Goal: Information Seeking & Learning: Learn about a topic

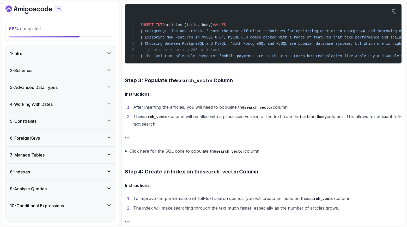
scroll to position [570, 0]
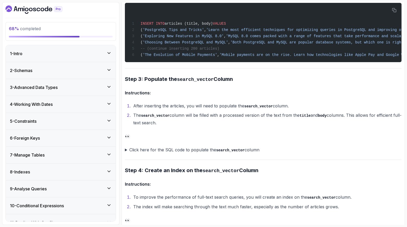
drag, startPoint x: 262, startPoint y: 108, endPoint x: 254, endPoint y: 122, distance: 16.1
click at [254, 122] on ol "After inserting the articles, you will need to populate the search_vector colum…" at bounding box center [263, 114] width 276 height 24
click at [254, 122] on li "The search_vector column will be filled with a processed version of the text fr…" at bounding box center [267, 119] width 270 height 15
drag, startPoint x: 321, startPoint y: 115, endPoint x: 322, endPoint y: 125, distance: 10.2
click at [322, 125] on li "The search_vector column will be filled with a processed version of the text fr…" at bounding box center [267, 119] width 270 height 15
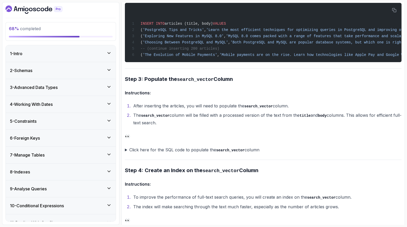
click at [322, 125] on li "The search_vector column will be filled with a processed version of the text fr…" at bounding box center [267, 119] width 270 height 15
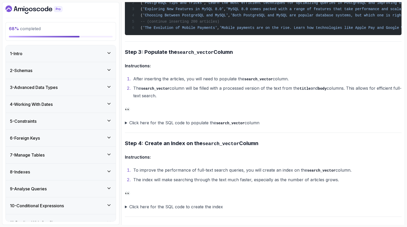
scroll to position [601, 0]
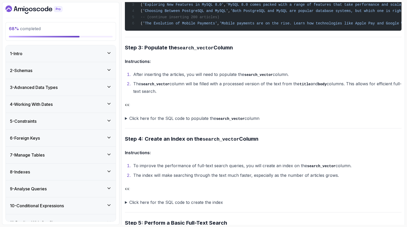
click at [194, 80] on ol "After inserting the articles, you will need to populate the search_vector colum…" at bounding box center [263, 83] width 276 height 24
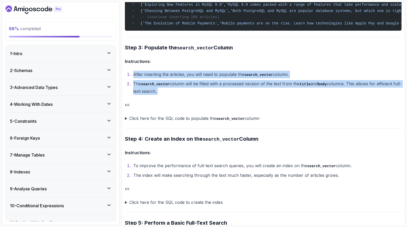
drag, startPoint x: 202, startPoint y: 67, endPoint x: 209, endPoint y: 97, distance: 31.2
click at [209, 97] on div "~6 min read PostgreSQL Full-Text Search Exercise This step-by-step exercise wil…" at bounding box center [263, 167] width 276 height 1399
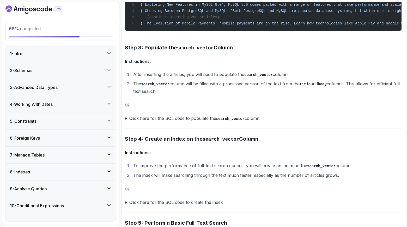
click at [211, 118] on summary "Click here for the SQL code to populate the search_vector column" at bounding box center [263, 119] width 276 height 8
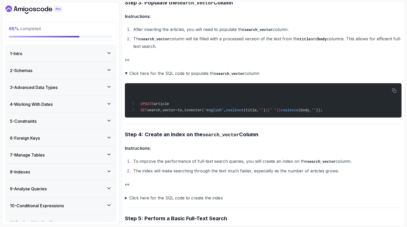
scroll to position [628, 0]
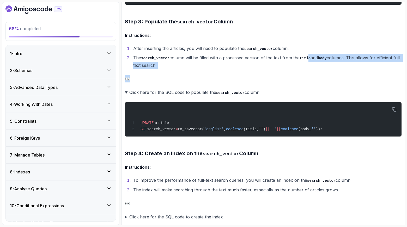
drag, startPoint x: 311, startPoint y: 61, endPoint x: 299, endPoint y: 83, distance: 25.3
click at [299, 83] on div "~6 min read PostgreSQL Full-Text Search Exercise This step-by-step exercise wil…" at bounding box center [263, 162] width 276 height 1440
click at [299, 83] on p "👀" at bounding box center [263, 78] width 276 height 7
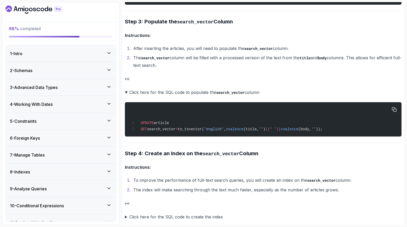
click at [243, 132] on span "coalesce" at bounding box center [234, 129] width 17 height 4
copy span "coalesce"
click at [237, 115] on div "UPDATE article SET search_vector = to_tsvector( 'english' , coalesce (title, ''…" at bounding box center [263, 120] width 268 height 28
click at [259, 131] on span "(title," at bounding box center [250, 129] width 15 height 4
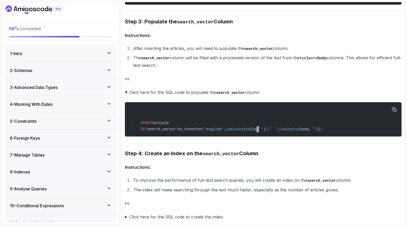
click at [259, 131] on span "(title," at bounding box center [250, 129] width 15 height 4
click at [272, 129] on div "UPDATE article SET search_vector = to_tsvector( 'english' , coalesce (title, ''…" at bounding box center [263, 120] width 268 height 28
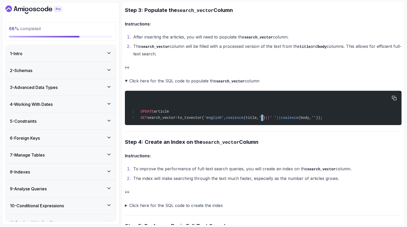
scroll to position [640, 0]
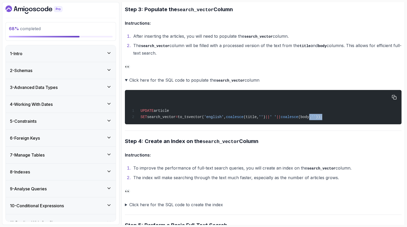
drag, startPoint x: 329, startPoint y: 117, endPoint x: 287, endPoint y: 122, distance: 41.7
click at [287, 121] on div "UPDATE article SET search_vector = to_tsvector( 'english' , coalesce (title, ''…" at bounding box center [263, 107] width 268 height 28
drag, startPoint x: 288, startPoint y: 119, endPoint x: 301, endPoint y: 118, distance: 12.8
click at [301, 118] on span "SET search_vector = to_tsvector( 'english' , coalesce (title, '' ) || ' ' || co…" at bounding box center [226, 117] width 192 height 4
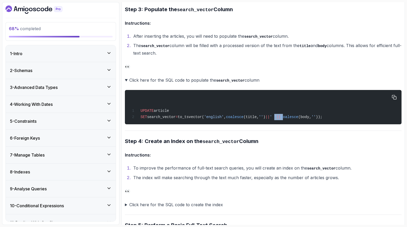
click at [298, 118] on span "coalesce" at bounding box center [289, 117] width 17 height 4
drag, startPoint x: 339, startPoint y: 119, endPoint x: 281, endPoint y: 118, distance: 58.1
click at [281, 118] on span "SET search_vector = to_tsvector( 'english' , coalesce (title, '' ) || ' ' || co…" at bounding box center [226, 117] width 192 height 4
click at [270, 118] on span "||" at bounding box center [267, 117] width 4 height 4
drag, startPoint x: 290, startPoint y: 118, endPoint x: 336, endPoint y: 119, distance: 45.9
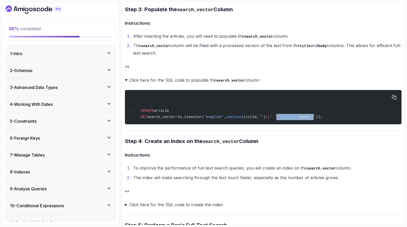
click at [322, 119] on span "SET search_vector = to_tsvector( 'english' , coalesce (title, '' ) || ' ' || co…" at bounding box center [226, 117] width 192 height 4
click at [315, 119] on span "''" at bounding box center [313, 117] width 4 height 4
drag, startPoint x: 339, startPoint y: 117, endPoint x: 285, endPoint y: 118, distance: 54.7
click at [285, 118] on span "SET search_vector = to_tsvector( 'english' , coalesce (title, '' ) || ' ' || co…" at bounding box center [226, 117] width 192 height 4
click at [276, 118] on span "' '" at bounding box center [273, 117] width 7 height 4
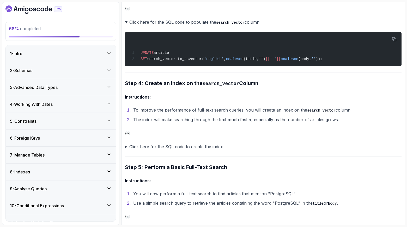
scroll to position [699, 0]
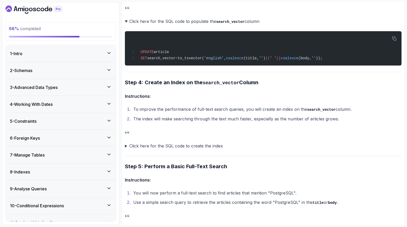
click at [270, 152] on div "~6 min read PostgreSQL Full-Text Search Exercise This step-by-step exercise wil…" at bounding box center [263, 91] width 276 height 1440
click at [271, 148] on summary "Click here for the SQL code to create the index" at bounding box center [263, 145] width 276 height 7
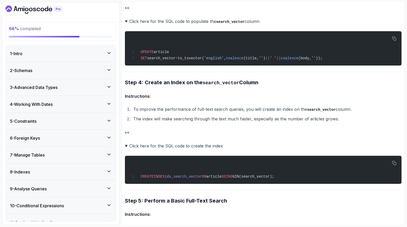
click at [271, 148] on summary "Click here for the SQL code to create the index" at bounding box center [263, 145] width 276 height 7
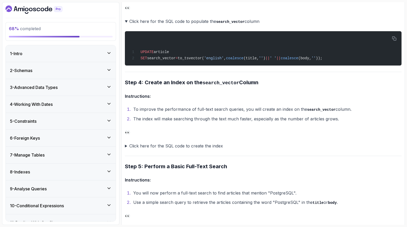
click at [271, 148] on summary "Click here for the SQL code to create the index" at bounding box center [263, 145] width 276 height 7
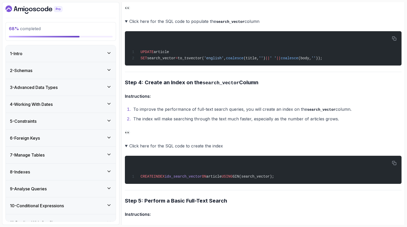
click at [271, 148] on summary "Click here for the SQL code to create the index" at bounding box center [263, 145] width 276 height 7
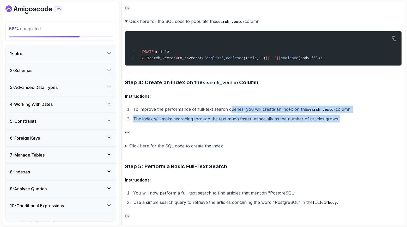
drag, startPoint x: 229, startPoint y: 111, endPoint x: 237, endPoint y: 126, distance: 17.1
click at [237, 126] on div "~6 min read PostgreSQL Full-Text Search Exercise This step-by-step exercise wil…" at bounding box center [263, 91] width 276 height 1440
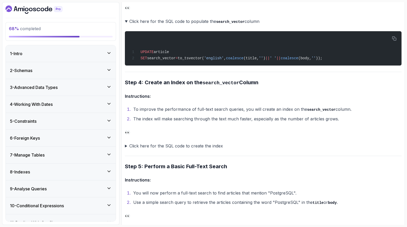
click at [226, 145] on summary "Click here for the SQL code to create the index" at bounding box center [263, 145] width 276 height 7
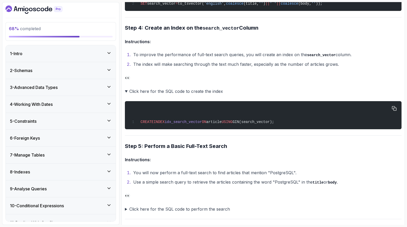
scroll to position [754, 0]
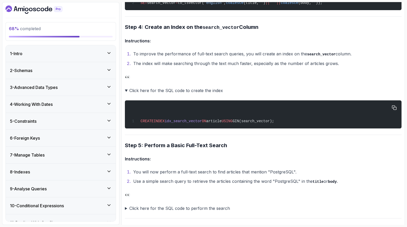
drag, startPoint x: 141, startPoint y: 123, endPoint x: 300, endPoint y: 121, distance: 159.7
click at [300, 121] on div "CREATE INDEX idx_search_vector ON article USING GIN(search_vector);" at bounding box center [263, 115] width 268 height 22
copy span "CREATE INDEX idx_search_vector ON article USING GIN(search_vector);"
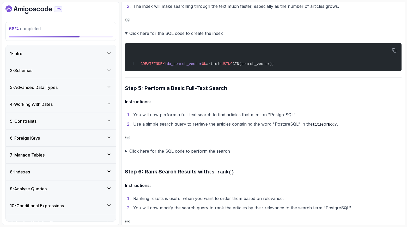
scroll to position [813, 0]
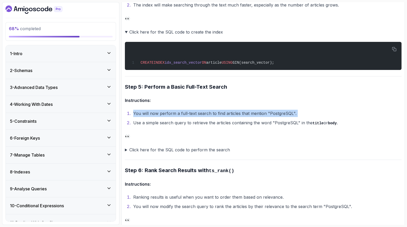
drag, startPoint x: 175, startPoint y: 107, endPoint x: 166, endPoint y: 120, distance: 16.0
click at [166, 120] on ol "You will now perform a full-text search to find articles that mention "PostgreS…" at bounding box center [263, 118] width 276 height 17
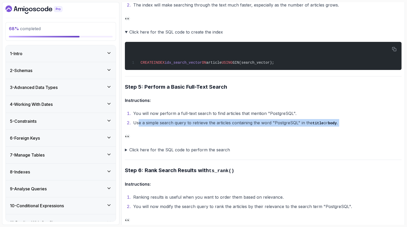
drag, startPoint x: 139, startPoint y: 122, endPoint x: 290, endPoint y: 130, distance: 151.3
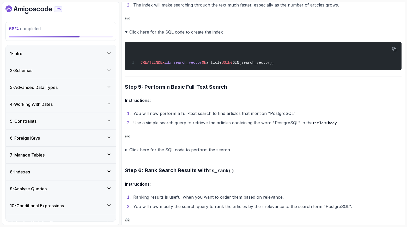
click at [194, 154] on summary "Click here for the SQL code to perform the search" at bounding box center [263, 149] width 276 height 7
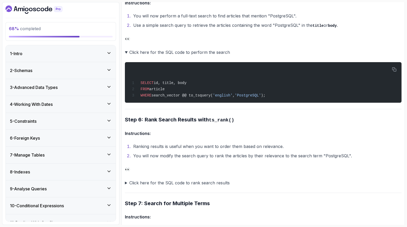
scroll to position [914, 0]
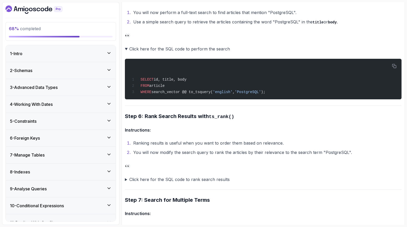
click at [172, 156] on li "You will now modify the search query to rank the articles by their relevance to…" at bounding box center [267, 152] width 270 height 7
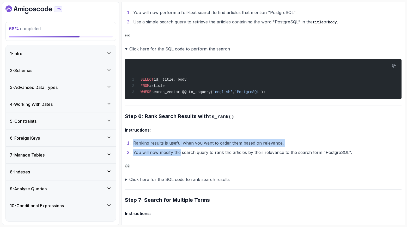
drag, startPoint x: 181, startPoint y: 139, endPoint x: 180, endPoint y: 154, distance: 15.7
click at [180, 154] on li "You will now modify the search query to rank the articles by their relevance to…" at bounding box center [267, 152] width 270 height 7
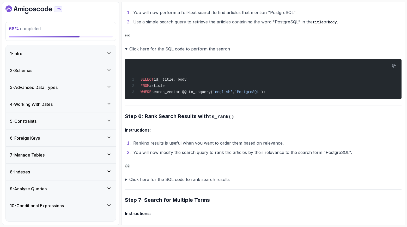
click at [173, 181] on summary "Click here for the SQL code to rank search results" at bounding box center [263, 179] width 276 height 7
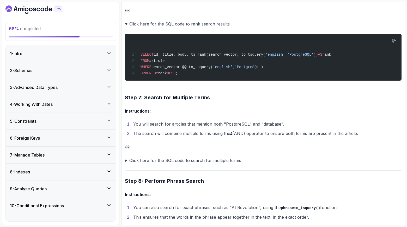
scroll to position [1056, 0]
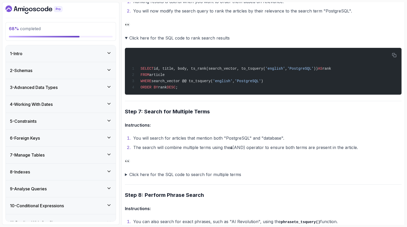
click at [173, 178] on summary "Click here for the SQL code to search for multiple terms" at bounding box center [263, 174] width 276 height 7
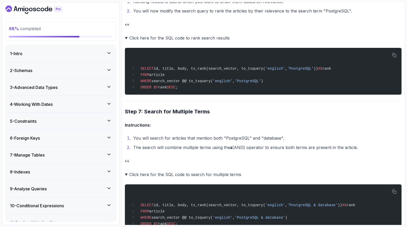
click at [173, 178] on summary "Click here for the SQL code to search for multiple terms" at bounding box center [263, 174] width 276 height 7
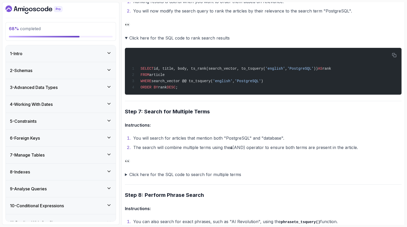
click at [173, 178] on summary "Click here for the SQL code to search for multiple terms" at bounding box center [263, 174] width 276 height 7
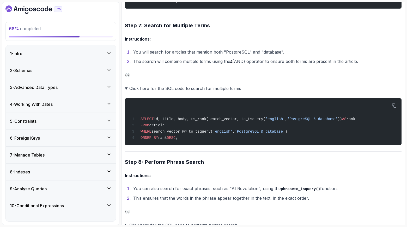
scroll to position [1141, 0]
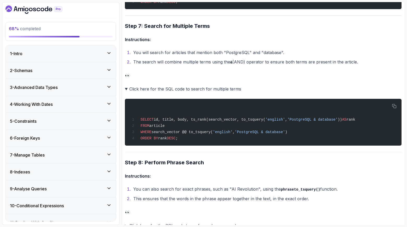
click at [197, 91] on summary "Click here for the SQL code to search for multiple terms" at bounding box center [263, 88] width 276 height 7
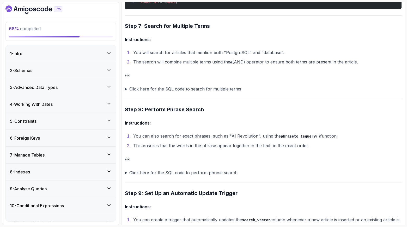
click at [189, 88] on summary "Click here for the SQL code to search for multiple terms" at bounding box center [263, 88] width 276 height 7
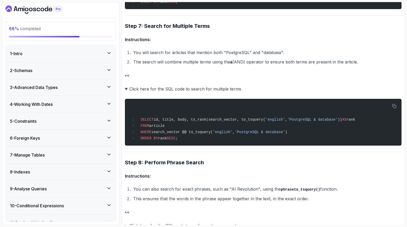
drag, startPoint x: 190, startPoint y: 89, endPoint x: 391, endPoint y: 123, distance: 204.0
click at [190, 89] on summary "Click here for the SQL code to search for multiple terms" at bounding box center [263, 88] width 276 height 7
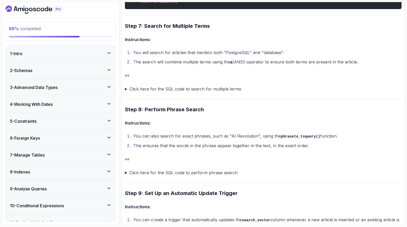
click at [206, 89] on summary "Click here for the SQL code to search for multiple terms" at bounding box center [263, 88] width 276 height 7
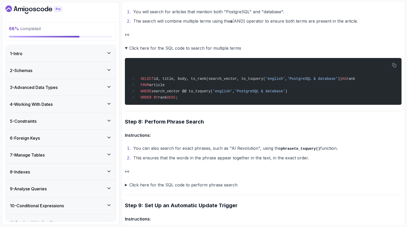
scroll to position [1192, 0]
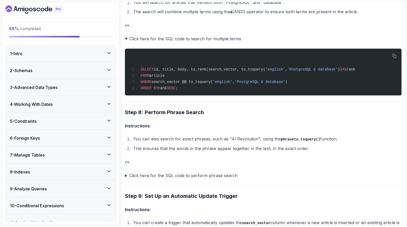
click at [191, 178] on summary "Click here for the SQL code to perform phrase search" at bounding box center [263, 175] width 276 height 7
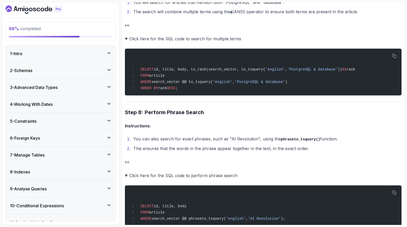
click at [191, 176] on summary "Click here for the SQL code to perform phrase search" at bounding box center [263, 175] width 276 height 7
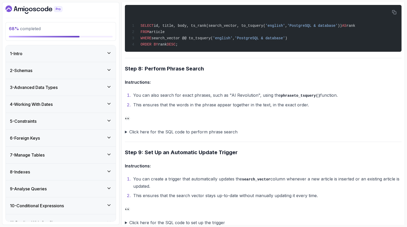
scroll to position [1242, 0]
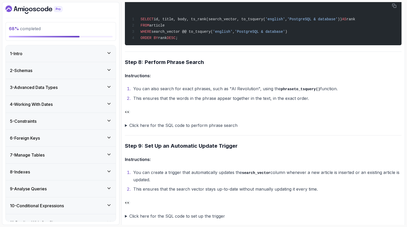
click at [221, 129] on summary "Click here for the SQL code to perform phrase search" at bounding box center [263, 125] width 276 height 7
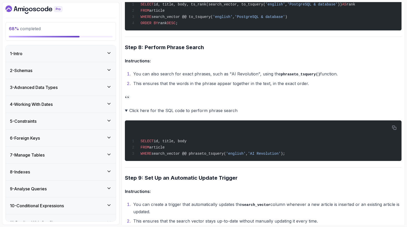
scroll to position [1257, 0]
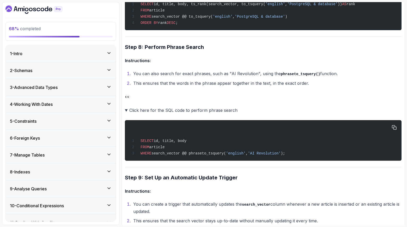
click at [400, 132] on pre "SELECT id, title, body FROM article WHERE search_vector @@ phraseto_tsquery( 'e…" at bounding box center [263, 140] width 276 height 41
click at [398, 129] on pre "SELECT id, title, body FROM article WHERE search_vector @@ phraseto_tsquery( 'e…" at bounding box center [263, 140] width 276 height 41
click at [396, 128] on icon "button" at bounding box center [394, 127] width 5 height 5
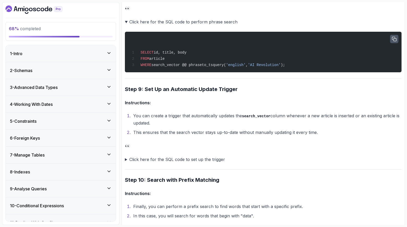
scroll to position [1346, 0]
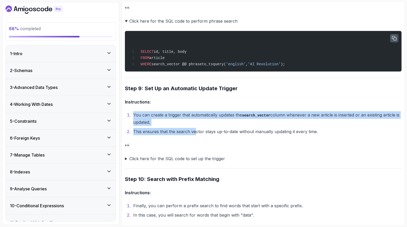
drag, startPoint x: 190, startPoint y: 110, endPoint x: 195, endPoint y: 134, distance: 24.5
click at [195, 134] on li "This ensures that the search vector stays up-to-date without manually updating …" at bounding box center [267, 131] width 270 height 7
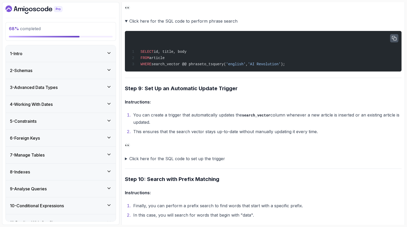
click at [174, 163] on summary "Click here for the SQL code to set up the trigger" at bounding box center [263, 158] width 276 height 7
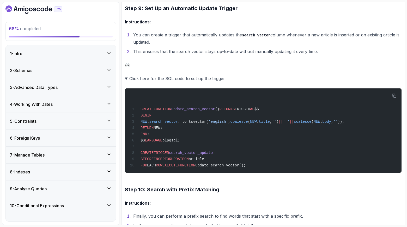
scroll to position [1427, 0]
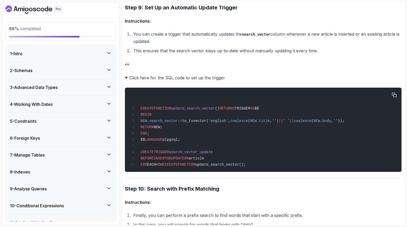
click at [201, 114] on div "CREATE FUNCTION update_search_vector () RETURNS TRIGGER AS $$ BEGIN NEW . searc…" at bounding box center [263, 130] width 268 height 78
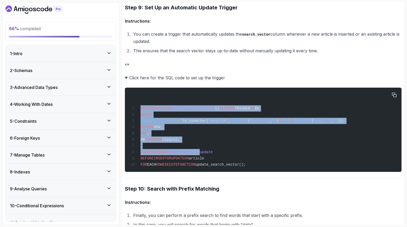
drag, startPoint x: 202, startPoint y: 102, endPoint x: 202, endPoint y: 153, distance: 51.1
click at [202, 153] on div "CREATE FUNCTION update_search_vector () RETURNS TRIGGER AS $$ BEGIN NEW . searc…" at bounding box center [263, 130] width 268 height 78
click at [202, 153] on span "search_vector_update" at bounding box center [191, 152] width 44 height 4
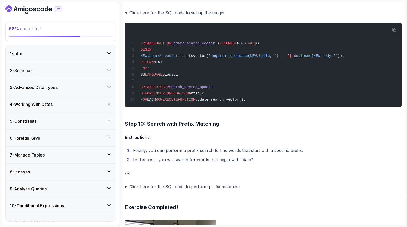
scroll to position [1504, 0]
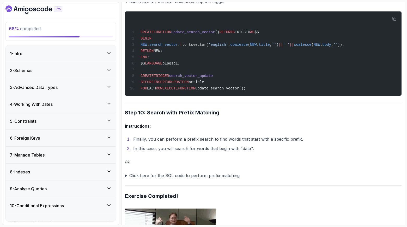
click at [178, 179] on summary "Click here for the SQL code to perform prefix matching" at bounding box center [263, 175] width 276 height 7
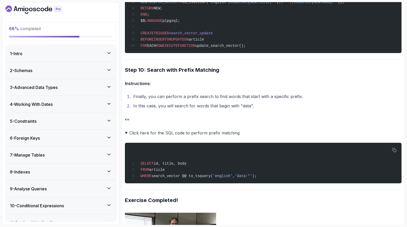
scroll to position [1588, 0]
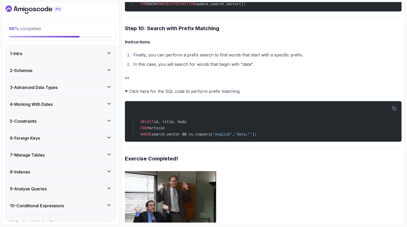
click at [283, 92] on summary "Click here for the SQL code to perform prefix matching" at bounding box center [263, 91] width 276 height 7
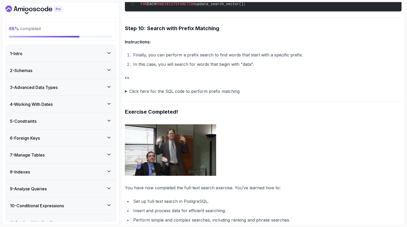
drag, startPoint x: 174, startPoint y: 139, endPoint x: 294, endPoint y: 136, distance: 119.9
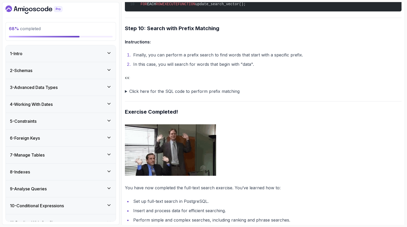
click at [294, 136] on p at bounding box center [263, 151] width 276 height 52
click at [227, 91] on summary "Click here for the SQL code to perform prefix matching" at bounding box center [263, 91] width 276 height 7
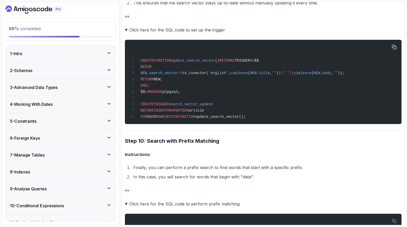
scroll to position [1475, 0]
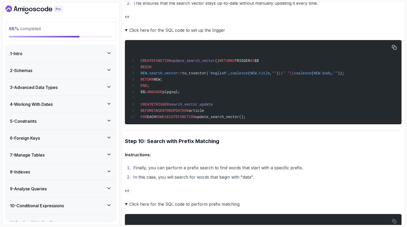
drag, startPoint x: 251, startPoint y: 112, endPoint x: 224, endPoint y: 79, distance: 42.8
click at [248, 106] on div "CREATE FUNCTION update_search_vector () RETURNS TRIGGER AS $$ BEGIN NEW . searc…" at bounding box center [263, 82] width 268 height 78
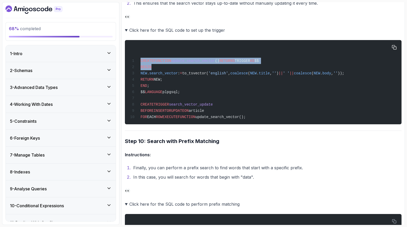
drag, startPoint x: 162, startPoint y: 57, endPoint x: 198, endPoint y: 85, distance: 45.8
click at [178, 76] on div "CREATE FUNCTION update_search_vector () RETURNS TRIGGER AS $$ BEGIN NEW . searc…" at bounding box center [263, 82] width 268 height 78
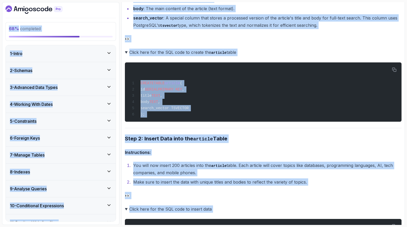
scroll to position [0, 0]
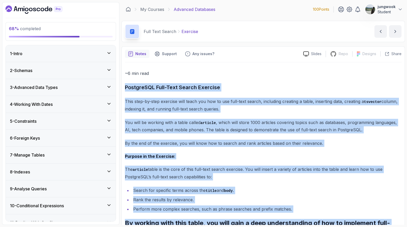
drag, startPoint x: 304, startPoint y: 99, endPoint x: 123, endPoint y: 84, distance: 181.4
copy div "PostgreSQL Full-Text Search Exercise This step-by-step exercise will teach you …"
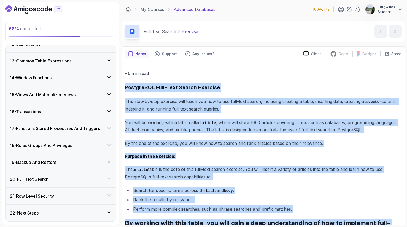
click at [52, 195] on h3 "21 - Row Level Security" at bounding box center [32, 196] width 44 height 6
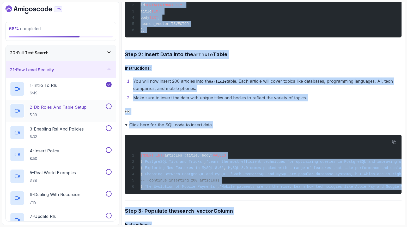
scroll to position [322, 0]
click at [77, 109] on p "2 - Db Roles And Table Setup" at bounding box center [58, 107] width 57 height 6
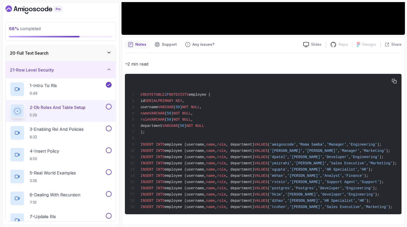
scroll to position [175, 0]
click at [392, 79] on icon "button" at bounding box center [394, 81] width 5 height 5
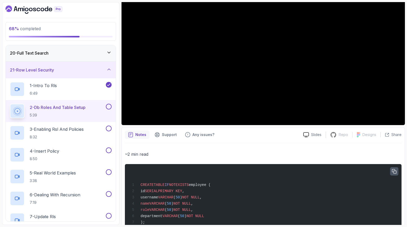
scroll to position [0, 0]
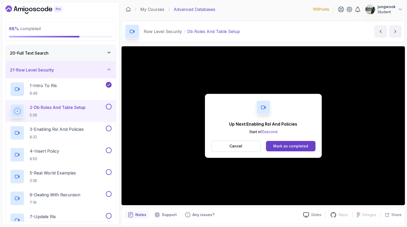
click at [286, 138] on div "Up Next: Enabling Rsl And Policies Start in 10 second Cancel Mark as completed" at bounding box center [263, 126] width 117 height 64
click at [286, 144] on div "Mark as completed" at bounding box center [290, 146] width 35 height 5
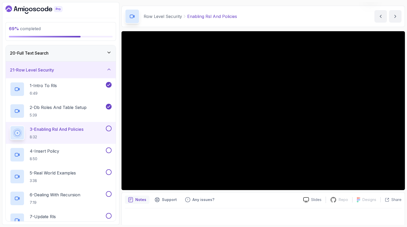
scroll to position [16, 0]
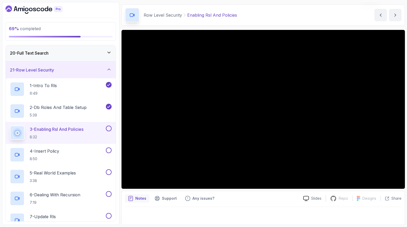
click at [270, 204] on div "Notes Support Any issues? Slides Repo Repository not available Designs Design n…" at bounding box center [262, 208] width 283 height 34
click at [280, 196] on div "Notes Support Any issues?" at bounding box center [212, 199] width 174 height 8
click at [259, 207] on div "Notes Support Any issues? Slides Repo Repository not available Designs Design n…" at bounding box center [262, 208] width 283 height 34
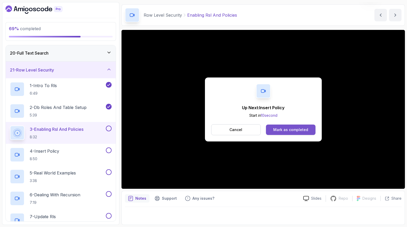
click at [312, 127] on button "Mark as completed" at bounding box center [290, 130] width 49 height 10
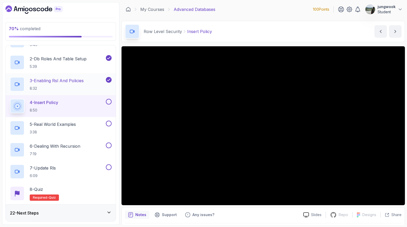
click at [45, 80] on p "3 - Enabling Rsl And Policies" at bounding box center [57, 81] width 54 height 6
click at [50, 66] on p "5:39" at bounding box center [58, 66] width 57 height 5
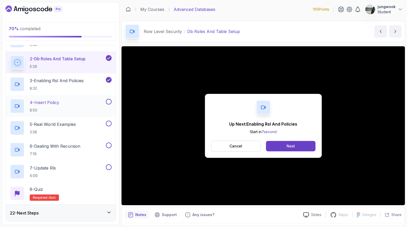
click at [98, 104] on div "4 - Insert Policy 8:50" at bounding box center [57, 106] width 95 height 15
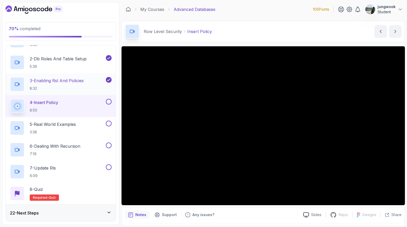
click at [35, 84] on h2 "3 - Enabling Rsl And Policies 8:32" at bounding box center [57, 85] width 54 height 14
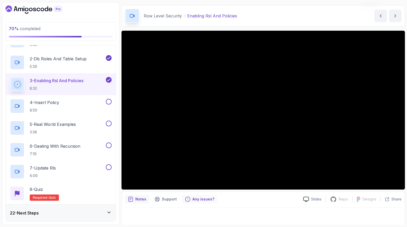
scroll to position [16, 0]
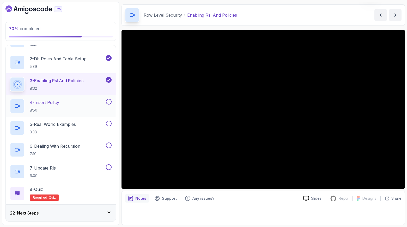
click at [76, 109] on div "4 - Insert Policy 8:50" at bounding box center [57, 106] width 95 height 15
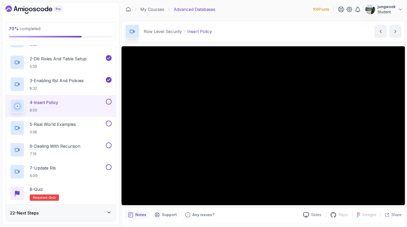
click at [92, 213] on div "22 - Next Steps" at bounding box center [61, 213] width 102 height 6
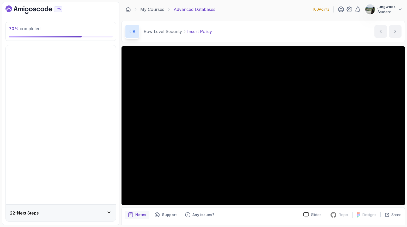
scroll to position [196, 0]
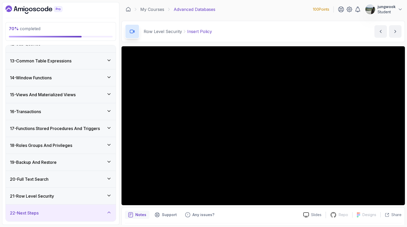
click at [95, 197] on div "21 - Row Level Security" at bounding box center [61, 196] width 102 height 6
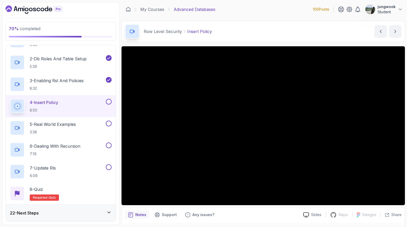
click at [92, 208] on div "22 - Next Steps" at bounding box center [61, 213] width 110 height 17
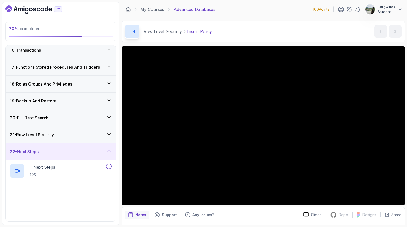
scroll to position [262, 0]
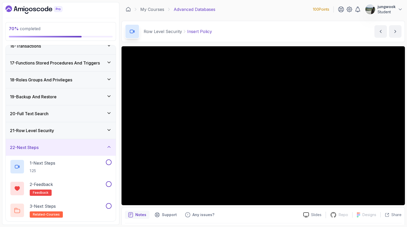
click at [97, 131] on div "21 - Row Level Security" at bounding box center [61, 131] width 102 height 6
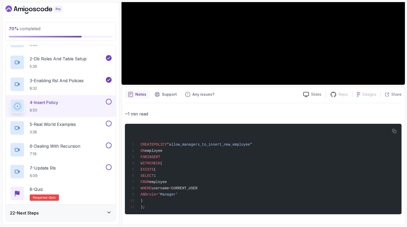
scroll to position [0, 0]
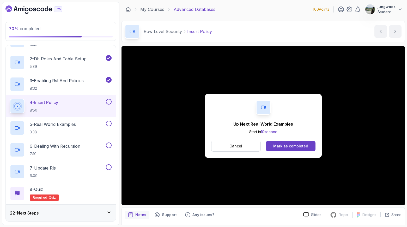
click at [290, 155] on div "Up Next: Real World Examples Start in 10 second Cancel Mark as completed" at bounding box center [263, 126] width 117 height 64
click at [296, 145] on div "Mark as completed" at bounding box center [290, 146] width 35 height 5
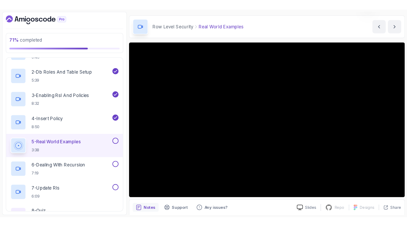
scroll to position [15, 0]
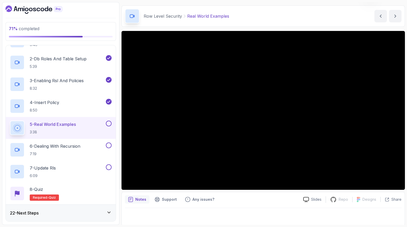
click at [72, 207] on div "22 - Next Steps" at bounding box center [61, 213] width 110 height 17
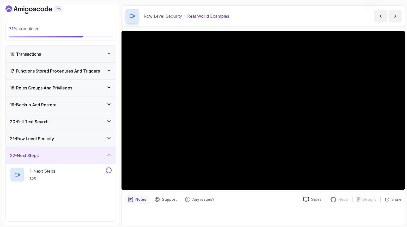
scroll to position [262, 0]
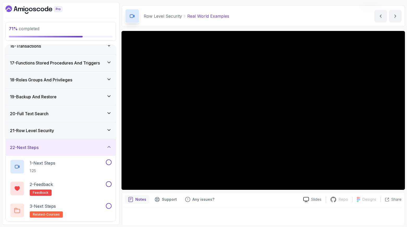
click at [6, 139] on button "22 - Next Steps" at bounding box center [61, 147] width 110 height 17
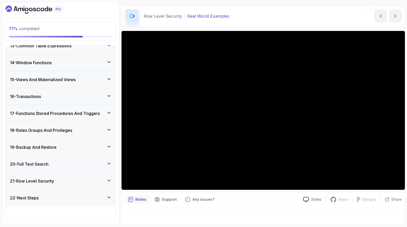
click at [6, 190] on button "22 - Next Steps" at bounding box center [61, 198] width 110 height 17
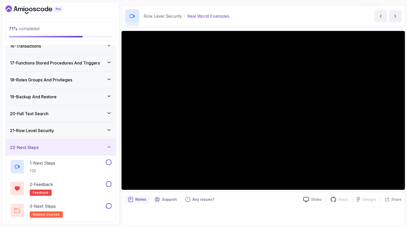
click at [237, 205] on div "Notes Support Any issues? Slides Repo Repository not available Designs Design n…" at bounding box center [262, 209] width 283 height 34
click at [94, 130] on div "21 - Row Level Security" at bounding box center [61, 131] width 102 height 6
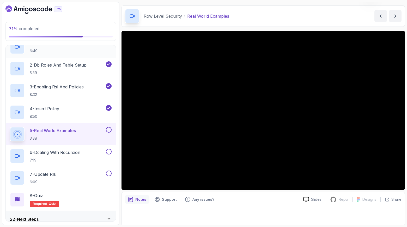
scroll to position [366, 0]
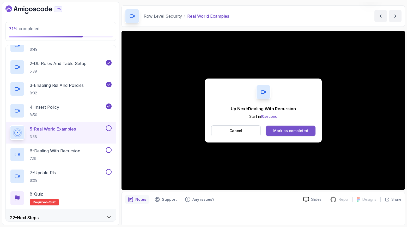
click at [275, 133] on div "Mark as completed" at bounding box center [290, 130] width 35 height 5
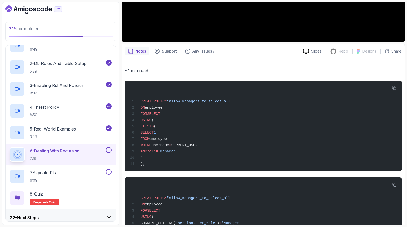
scroll to position [146, 0]
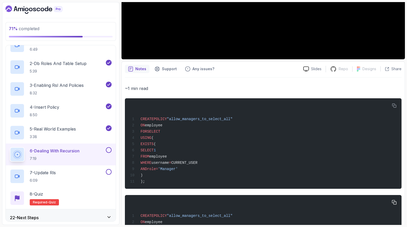
click at [235, 199] on div "CREATE POLICY "allow_managers_to_select_all" ON employee FOR SELECT USING ( CUR…" at bounding box center [263, 225] width 268 height 53
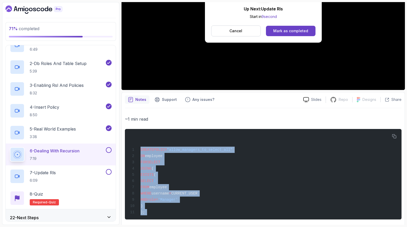
scroll to position [255, 0]
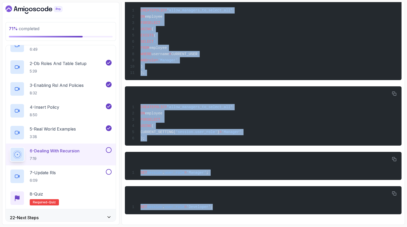
drag, startPoint x: 140, startPoint y: 147, endPoint x: 256, endPoint y: 219, distance: 136.3
click at [254, 222] on div "~1 min read CREATE POLICY "allow_managers_to_select_all" ON employee FOR SELECT…" at bounding box center [263, 95] width 276 height 253
copy div "CREATE POLICY "allow_managers_to_select_all" ON employee FOR SELECT USING ( EXI…"
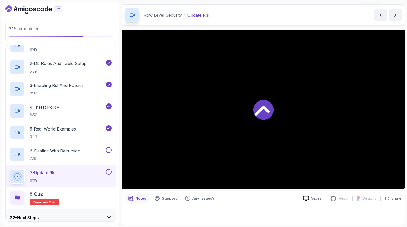
scroll to position [16, 0]
click at [405, 62] on section "72 % completed 1 - Intro 2 - Schemas 3 - Advanced Data Types 4 - Working With D…" at bounding box center [203, 113] width 407 height 227
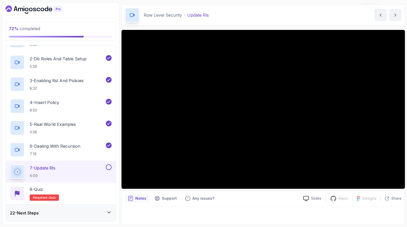
click at [31, 211] on h3 "22 - Next Steps" at bounding box center [24, 213] width 29 height 6
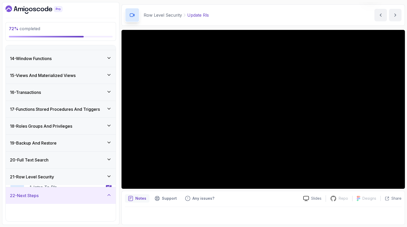
scroll to position [262, 0]
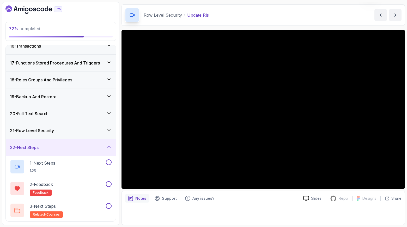
click at [82, 131] on div "21 - Row Level Security" at bounding box center [61, 131] width 102 height 6
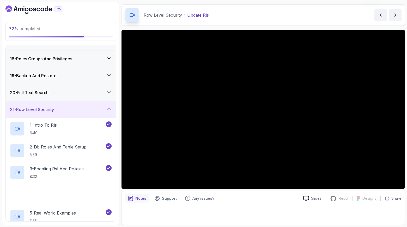
scroll to position [371, 0]
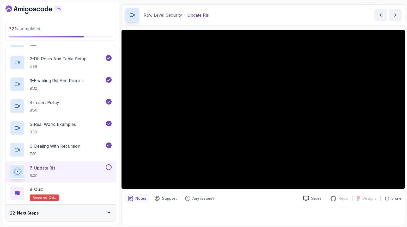
click at [86, 218] on div "22 - Next Steps" at bounding box center [61, 213] width 110 height 17
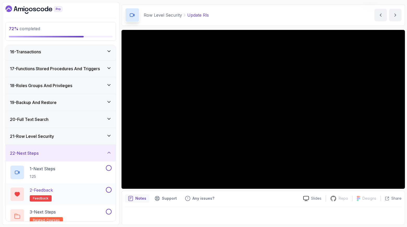
scroll to position [262, 0]
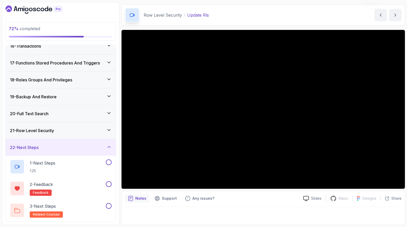
click at [111, 136] on div "21 - Row Level Security" at bounding box center [61, 130] width 110 height 17
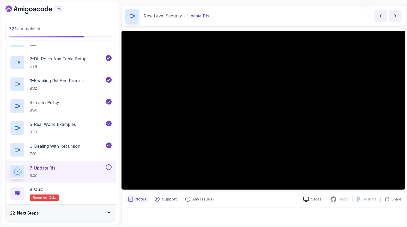
scroll to position [16, 0]
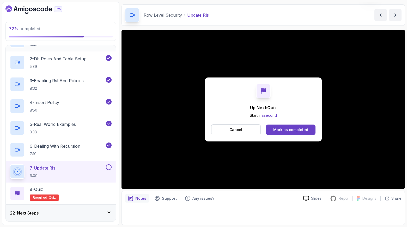
click at [54, 210] on div "22 - Next Steps" at bounding box center [61, 213] width 110 height 17
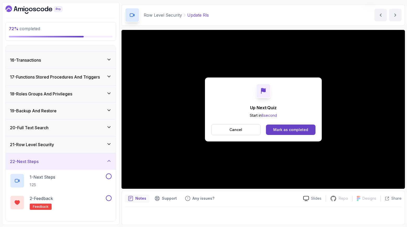
scroll to position [258, 0]
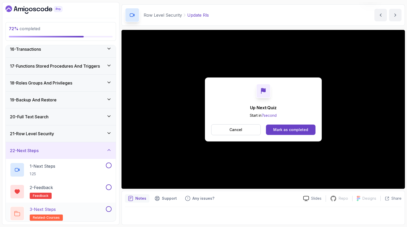
click at [64, 214] on div "3 - Next Steps related-courses" at bounding box center [57, 214] width 95 height 15
click at [68, 172] on div "1 - Next Steps 1:25" at bounding box center [57, 170] width 95 height 15
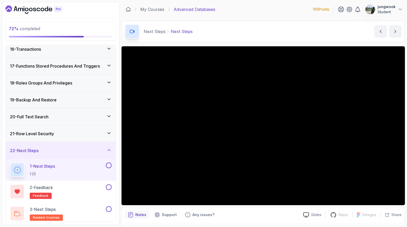
click at [255, 216] on div "Notes Support Any issues?" at bounding box center [212, 215] width 174 height 8
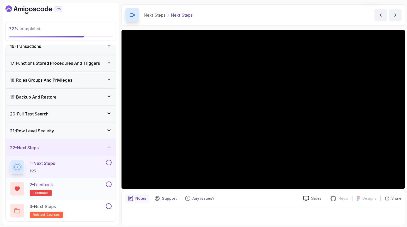
scroll to position [262, 0]
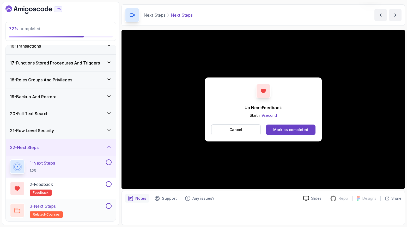
click at [64, 207] on div "3 - Next Steps related-courses" at bounding box center [57, 210] width 95 height 15
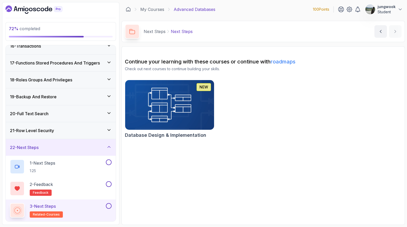
click at [185, 111] on img at bounding box center [169, 105] width 93 height 52
click at [41, 9] on icon "Dashboard" at bounding box center [42, 10] width 4 height 4
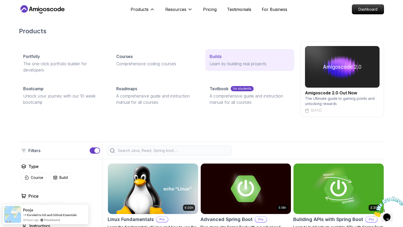
click at [220, 63] on p "Learn by building real projects" at bounding box center [249, 64] width 80 height 6
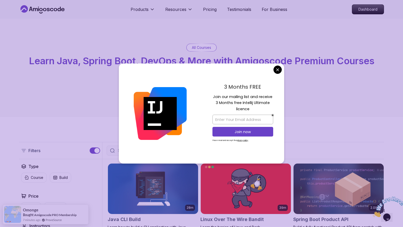
click at [274, 73] on div "3 Months FREE Join our mailing list and receive 3 Months free Intellij Ultimate…" at bounding box center [242, 114] width 83 height 101
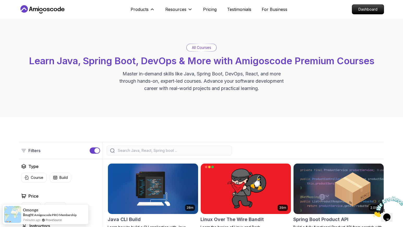
click at [138, 5] on div "Products Products Portfolly The one-click portfolio builder for developers Cour…" at bounding box center [143, 9] width 24 height 10
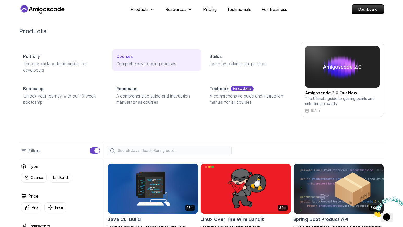
click at [139, 63] on p "Comprehensive coding courses" at bounding box center [156, 64] width 80 height 6
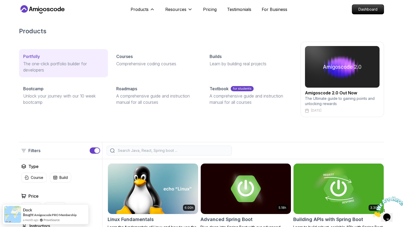
click at [67, 61] on p "The one-click portfolio builder for developers" at bounding box center [63, 67] width 80 height 13
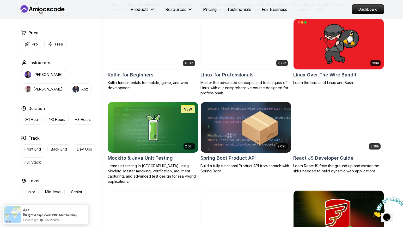
scroll to position [1006, 0]
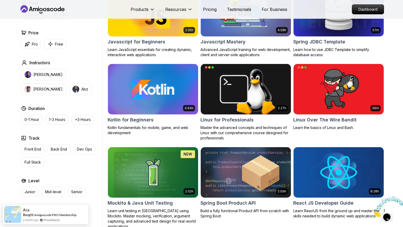
click at [262, 179] on img at bounding box center [245, 172] width 95 height 53
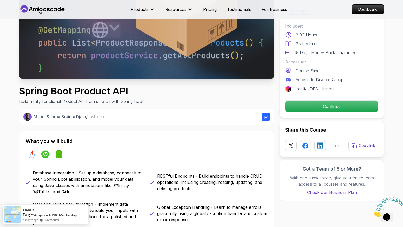
scroll to position [206, 0]
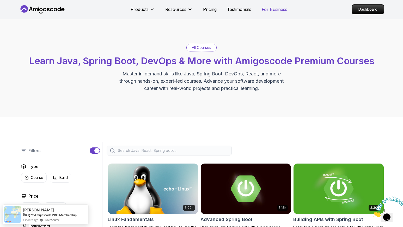
click at [277, 9] on p "For Business" at bounding box center [275, 9] width 26 height 6
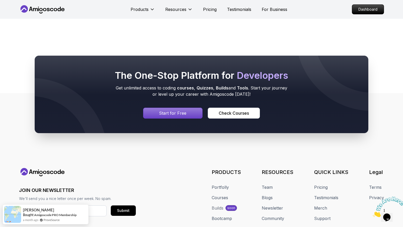
scroll to position [437, 0]
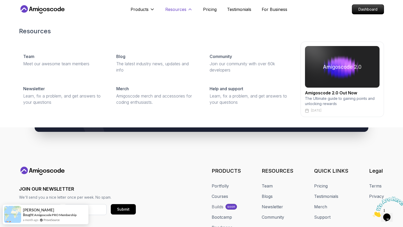
click at [183, 11] on p "Resources" at bounding box center [175, 9] width 21 height 6
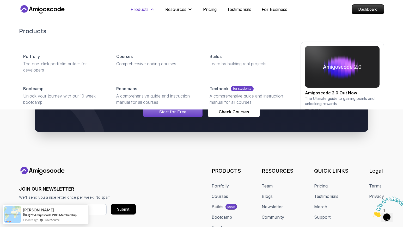
click at [144, 7] on p "Products" at bounding box center [140, 9] width 18 height 6
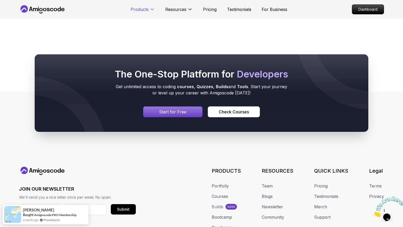
click at [141, 11] on p "Products" at bounding box center [140, 9] width 18 height 6
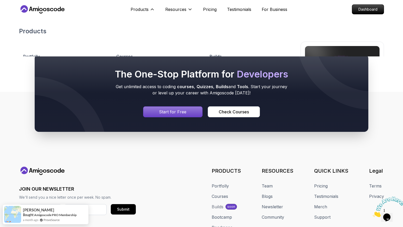
click at [157, 7] on div "Products Products Portfolly The one-click portfolio builder for developers Cour…" at bounding box center [162, 9] width 62 height 10
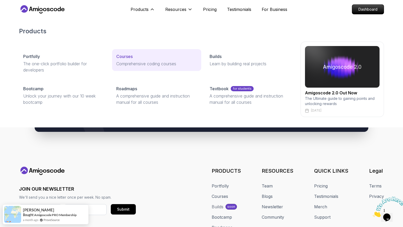
click at [133, 53] on p "Courses" at bounding box center [124, 56] width 16 height 6
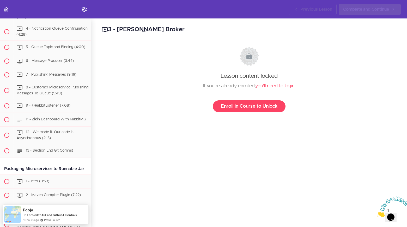
scroll to position [1062, 0]
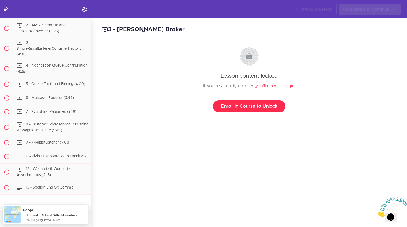
click at [252, 109] on link "Enroll in Course to Unlock" at bounding box center [249, 107] width 73 height 12
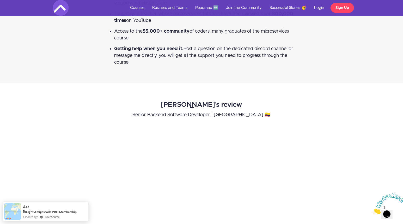
scroll to position [1870, 0]
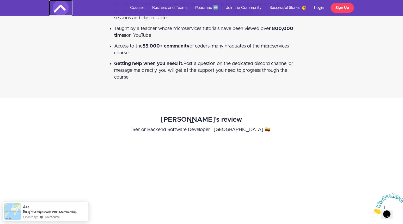
click at [65, 6] on img at bounding box center [61, 8] width 16 height 16
click at [64, 6] on img at bounding box center [61, 8] width 16 height 16
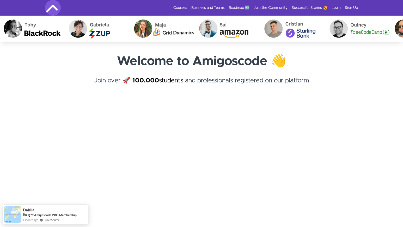
click at [185, 7] on link "Courses" at bounding box center [180, 7] width 14 height 5
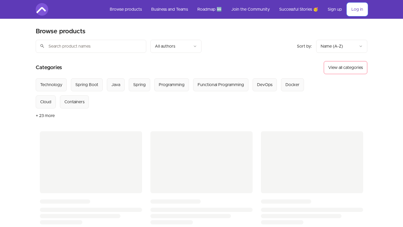
click at [361, 9] on link "Log in" at bounding box center [357, 9] width 20 height 13
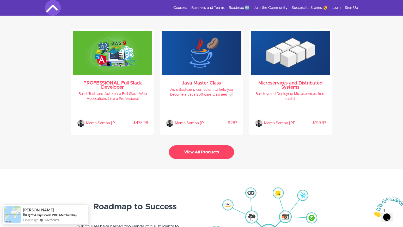
scroll to position [1109, 0]
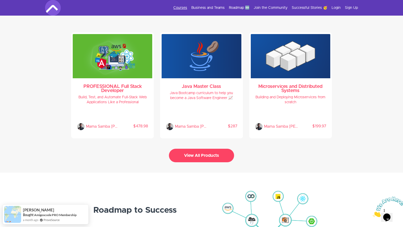
click at [182, 7] on link "Courses" at bounding box center [180, 7] width 14 height 5
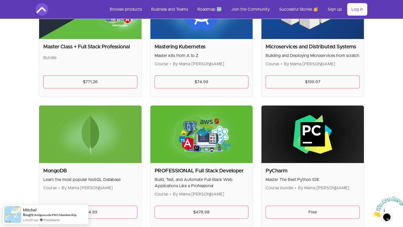
scroll to position [822, 0]
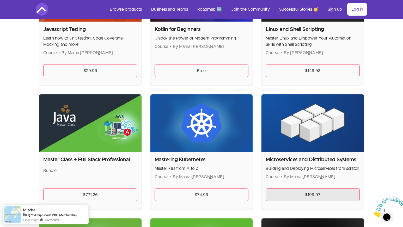
click at [297, 195] on link "$199.97" at bounding box center [312, 195] width 94 height 13
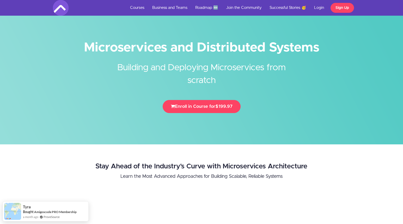
click at [229, 86] on h2 "Building and Deploying Microservices from scratch" at bounding box center [201, 69] width 195 height 33
click at [220, 99] on div "Microservices and Distributed Systems Building and Deploying Microservices from…" at bounding box center [201, 78] width 305 height 79
click at [220, 102] on button "Enroll in Course for $199.97" at bounding box center [202, 106] width 78 height 13
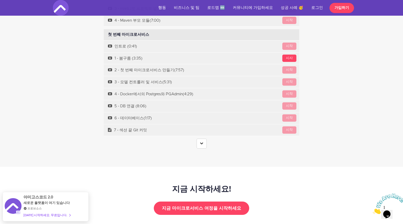
scroll to position [1553, 0]
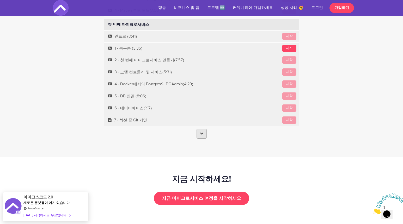
click at [203, 128] on link at bounding box center [201, 133] width 10 height 10
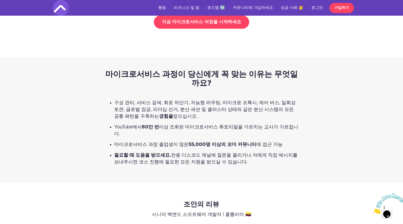
scroll to position [4026, 0]
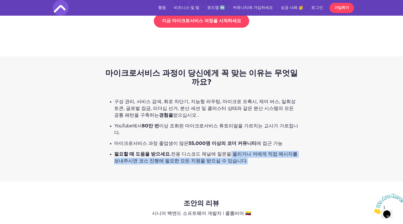
drag, startPoint x: 208, startPoint y: 138, endPoint x: 215, endPoint y: 128, distance: 12.6
click at [215, 151] on li "필요할 때 도움을 받으세요. 전용 디스코드 채널에 질문을 올리거나 저에게 직접 메시지를 보내주시면 코스 진행에 필요한 모든 지원을 받으실 수 …" at bounding box center [206, 158] width 185 height 14
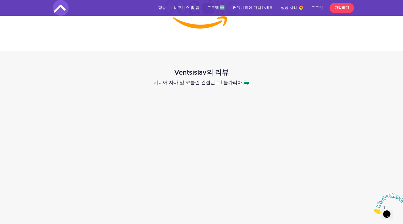
scroll to position [985, 0]
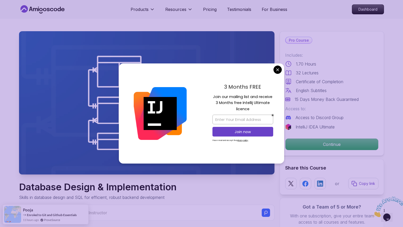
click at [266, 71] on div "3 Months FREE Join our mailing list and receive 3 Months free Intellij Ultimate…" at bounding box center [242, 114] width 83 height 101
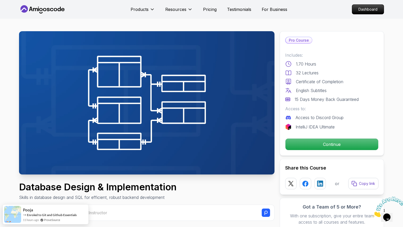
click at [329, 132] on div "Pro Course Includes: 1.70 Hours 32 Lectures Certificate of Completion English S…" at bounding box center [332, 93] width 104 height 125
click at [330, 135] on div "Pro Course Includes: 1.70 Hours 32 Lectures Certificate of Completion English S…" at bounding box center [332, 93] width 104 height 125
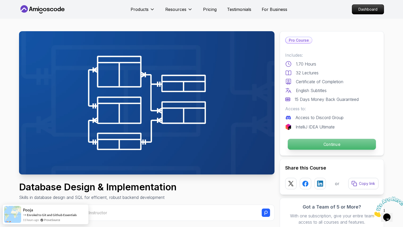
click at [329, 146] on p "Continue" at bounding box center [332, 144] width 88 height 11
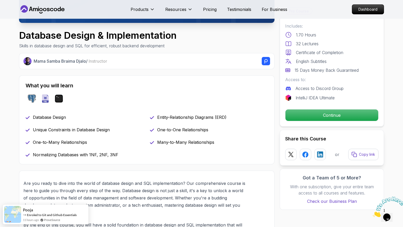
scroll to position [139, 0]
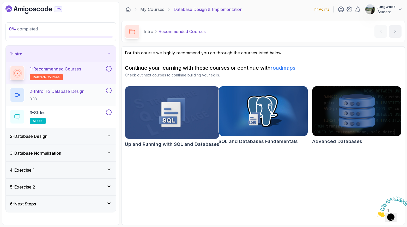
click at [42, 91] on p "2 - Intro To Database Design" at bounding box center [57, 91] width 55 height 6
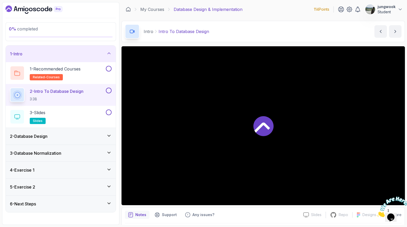
click at [70, 133] on div "2 - Database Design" at bounding box center [61, 136] width 110 height 17
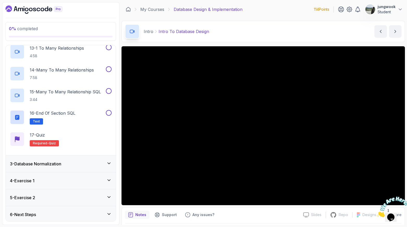
scroll to position [297, 0]
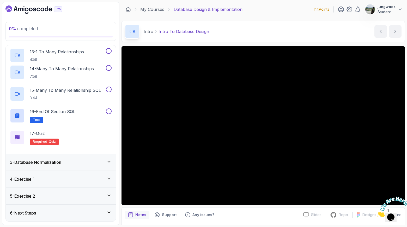
click at [70, 163] on div "3 - Database Normalization" at bounding box center [61, 162] width 102 height 6
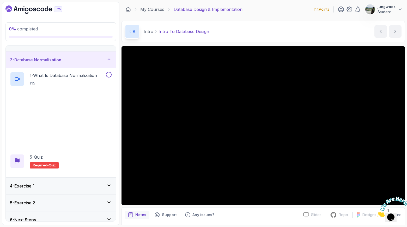
scroll to position [35, 0]
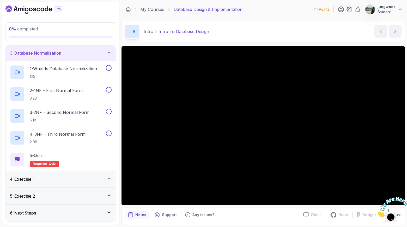
click at [67, 184] on div "4 - Exercise 1" at bounding box center [61, 179] width 110 height 17
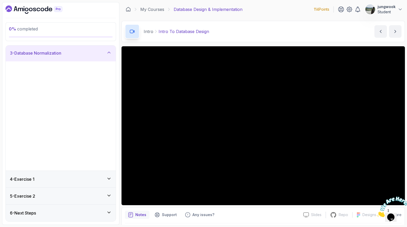
scroll to position [0, 0]
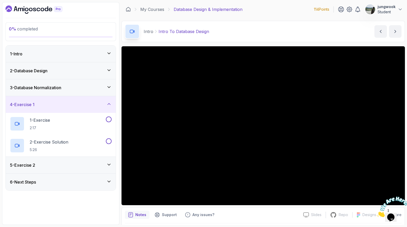
click at [76, 165] on div "5 - Exercise 2" at bounding box center [61, 165] width 102 height 6
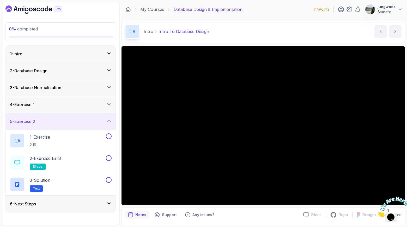
click at [51, 68] on div "2 - Database Design" at bounding box center [61, 71] width 102 height 6
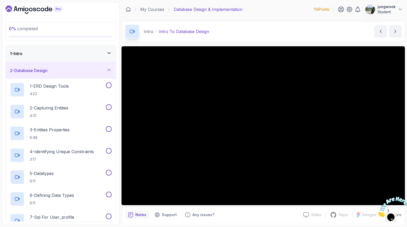
click at [69, 57] on div "1 - Intro" at bounding box center [61, 53] width 110 height 17
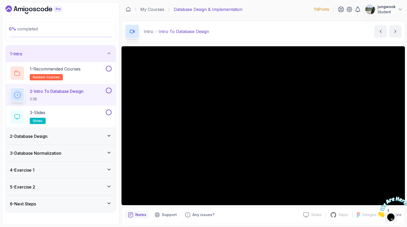
click at [389, 214] on img at bounding box center [392, 207] width 32 height 21
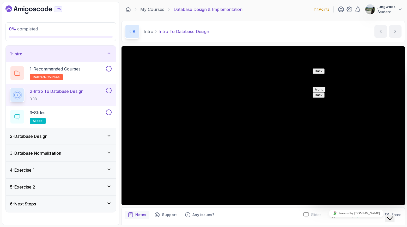
click at [388, 216] on div "Close Chat This icon closes the chat window." at bounding box center [389, 219] width 6 height 6
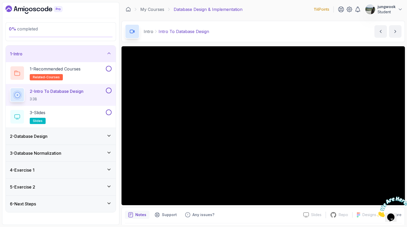
click at [392, 213] on img at bounding box center [392, 207] width 32 height 21
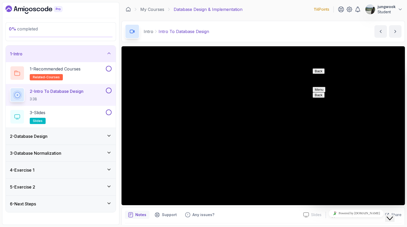
click at [393, 216] on icon "Close Chat This icon closes the chat window." at bounding box center [389, 219] width 6 height 6
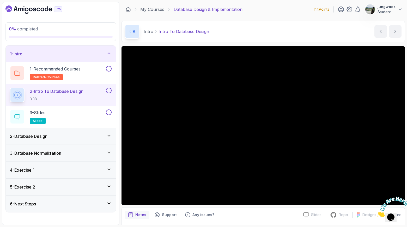
click at [376, 214] on icon "Close" at bounding box center [376, 216] width 0 height 4
click at [255, 218] on div "Notes Support Any issues?" at bounding box center [212, 215] width 174 height 8
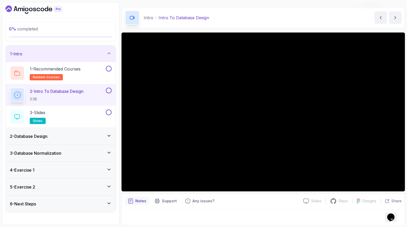
scroll to position [16, 0]
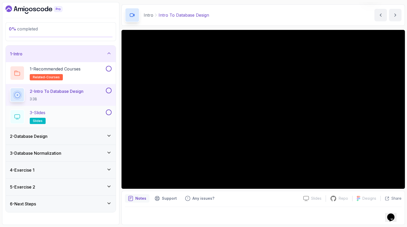
click at [57, 113] on div "3 - Slides slides" at bounding box center [57, 117] width 95 height 15
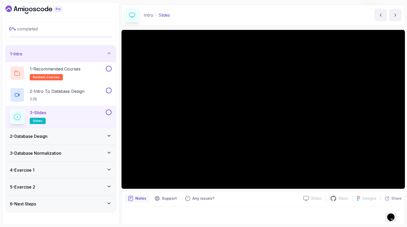
click at [50, 141] on div "2 - Database Design" at bounding box center [61, 136] width 110 height 17
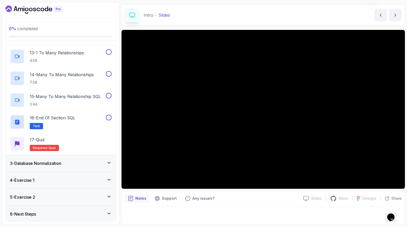
scroll to position [297, 0]
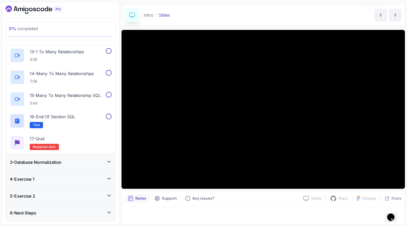
click at [52, 164] on h3 "3 - Database Normalization" at bounding box center [35, 162] width 51 height 6
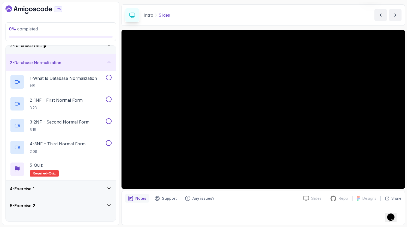
scroll to position [35, 0]
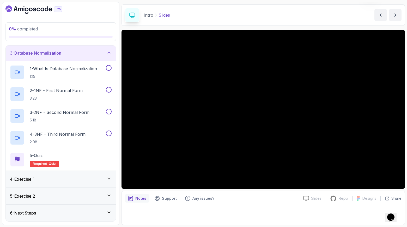
click at [47, 184] on div "4 - Exercise 1" at bounding box center [61, 179] width 110 height 17
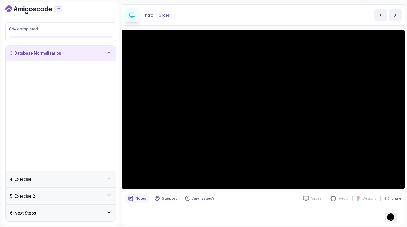
scroll to position [0, 0]
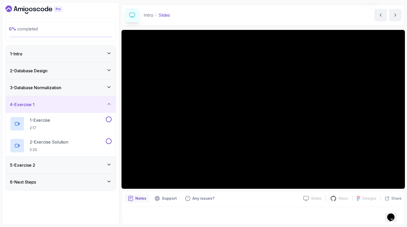
click at [55, 160] on div "5 - Exercise 2" at bounding box center [61, 165] width 110 height 17
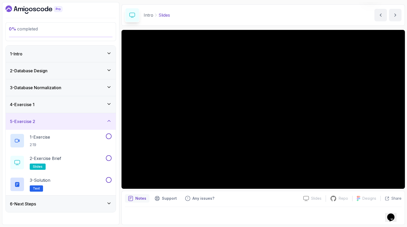
click at [40, 205] on div "6 - Next Steps" at bounding box center [61, 204] width 102 height 6
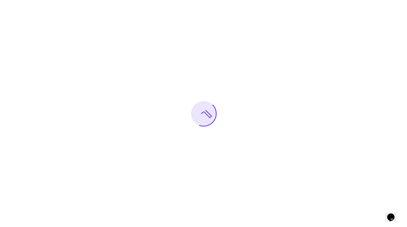
click at [233, 43] on div at bounding box center [203, 113] width 407 height 227
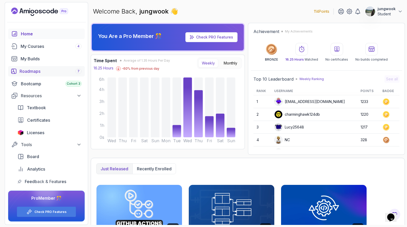
click at [28, 72] on div "Roadmaps 7" at bounding box center [51, 71] width 62 height 6
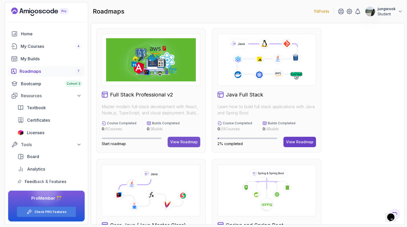
click at [179, 147] on button "View Roadmap" at bounding box center [184, 142] width 33 height 10
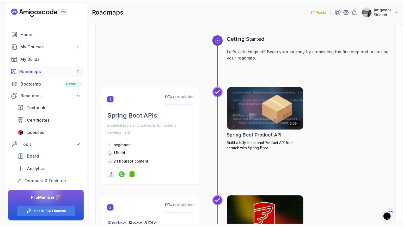
scroll to position [320, 0]
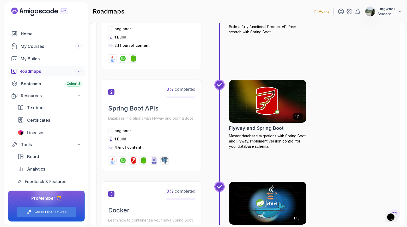
click at [302, 121] on img at bounding box center [267, 101] width 80 height 45
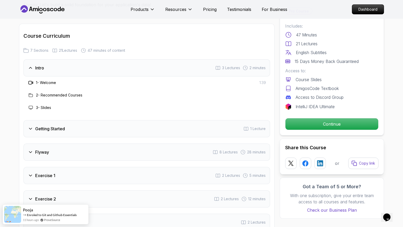
scroll to position [697, 0]
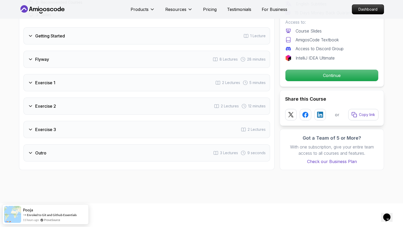
click at [85, 147] on div "Outro 3 Lectures 9 seconds" at bounding box center [146, 153] width 246 height 17
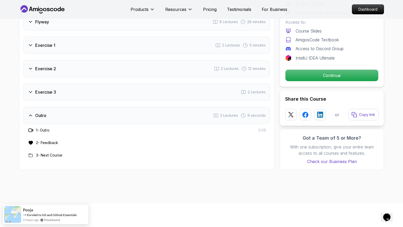
click at [88, 134] on div "1 - Outro 0:09" at bounding box center [146, 130] width 246 height 13
click at [96, 99] on div "Exercise 3 2 Lectures" at bounding box center [146, 92] width 246 height 17
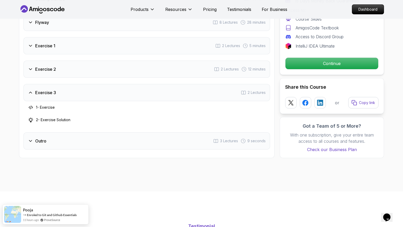
scroll to position [696, 0]
click at [107, 64] on div "Exercise 2 2 Lectures 12 minutes" at bounding box center [146, 69] width 246 height 17
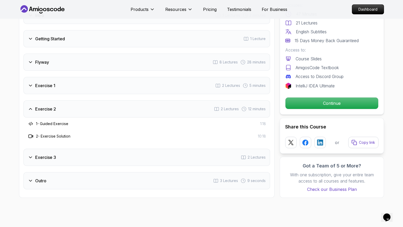
click at [97, 83] on div "Exercise 1 2 Lectures 5 minutes" at bounding box center [146, 85] width 246 height 17
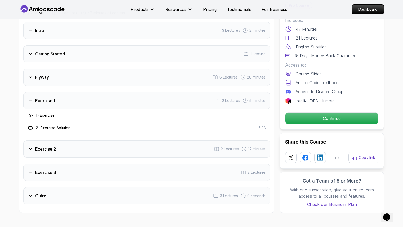
scroll to position [626, 0]
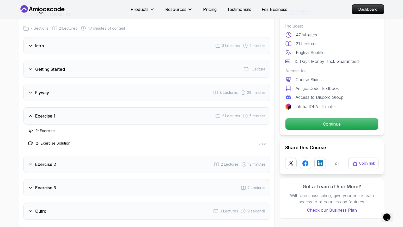
click at [96, 84] on div "Intro 3 Lectures 2 minutes Getting Started 1 Lecture Flyway 8 Lectures 28 minut…" at bounding box center [146, 128] width 246 height 183
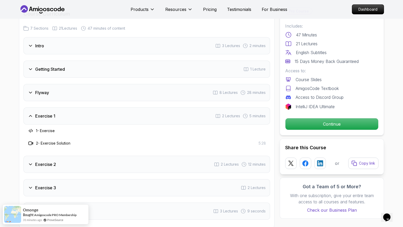
click at [96, 84] on div "Flyway 8 Lectures 28 minutes" at bounding box center [146, 92] width 246 height 17
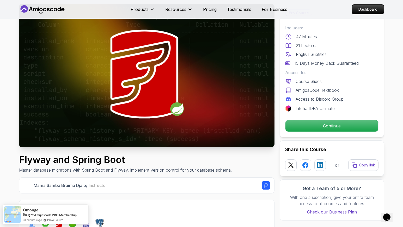
scroll to position [113, 0]
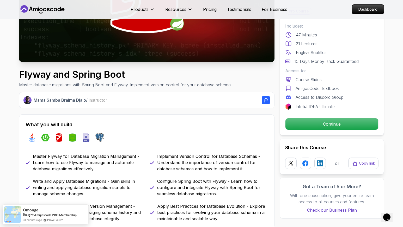
drag, startPoint x: 52, startPoint y: 139, endPoint x: 66, endPoint y: 139, distance: 13.8
click at [66, 139] on div "java spring-boot flyway spring-data-jpa sql postgres" at bounding box center [147, 138] width 242 height 15
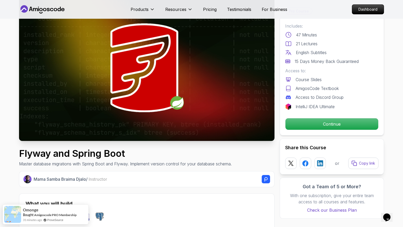
scroll to position [32, 0]
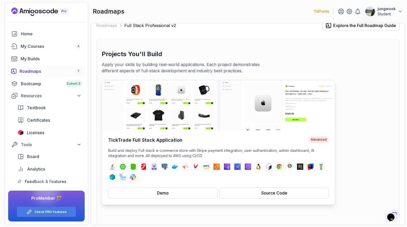
scroll to position [9, 0]
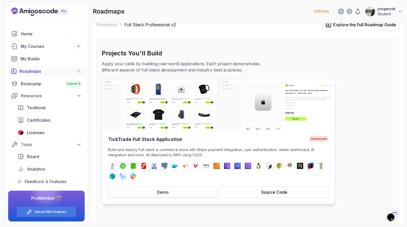
click at [198, 193] on button "Demo" at bounding box center [162, 192] width 109 height 11
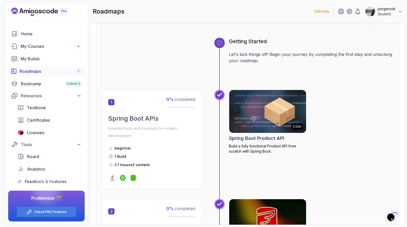
scroll to position [0, 0]
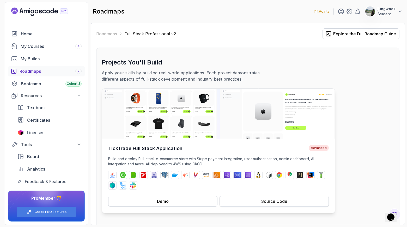
click at [252, 198] on button "Source Code" at bounding box center [273, 201] width 109 height 11
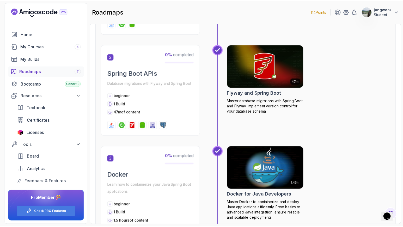
scroll to position [357, 0]
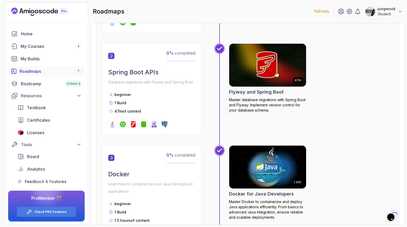
click at [288, 175] on img at bounding box center [267, 167] width 80 height 45
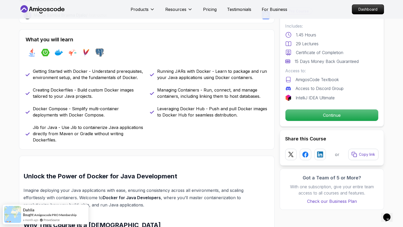
scroll to position [197, 0]
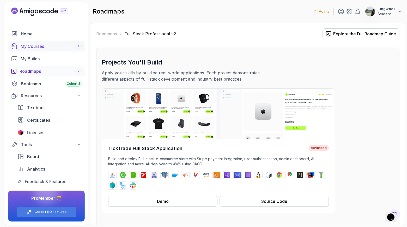
click at [33, 46] on div "My Courses 4" at bounding box center [51, 46] width 61 height 6
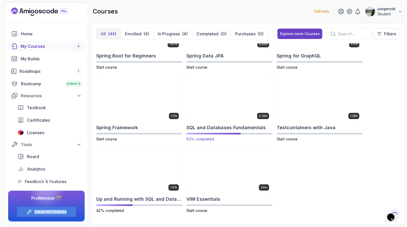
scroll to position [727, 0]
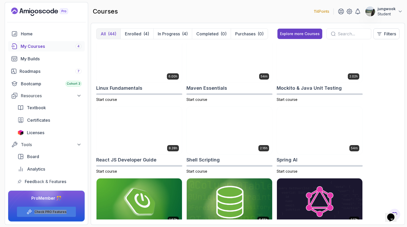
drag, startPoint x: 316, startPoint y: 140, endPoint x: 178, endPoint y: 17, distance: 184.3
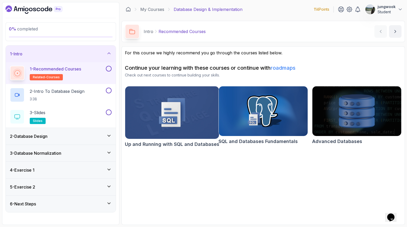
click at [52, 139] on div "2 - Database Design" at bounding box center [61, 136] width 102 height 6
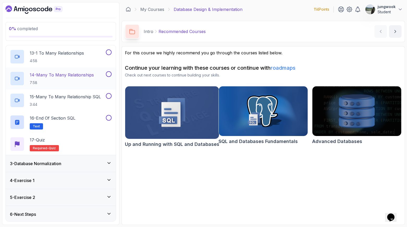
scroll to position [297, 0]
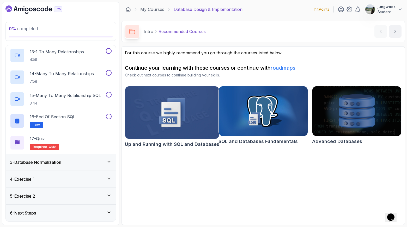
click at [66, 167] on div "3 - Database Normalization" at bounding box center [61, 162] width 110 height 17
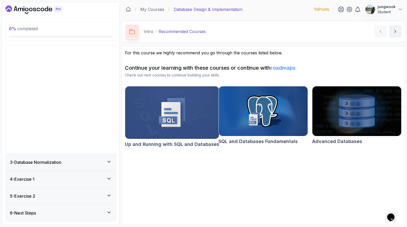
scroll to position [0, 0]
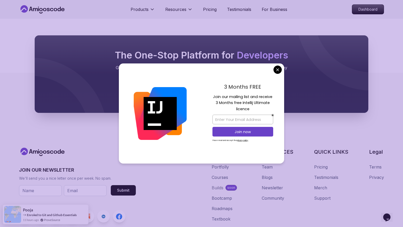
scroll to position [982, 0]
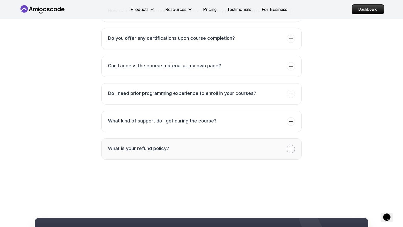
click at [248, 156] on button "What is your refund policy?" at bounding box center [201, 149] width 200 height 21
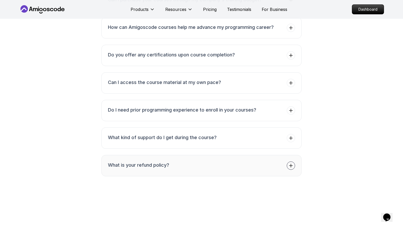
scroll to position [961, 0]
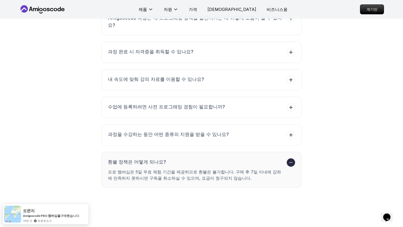
click at [183, 178] on font "프로 멤버십은 5일 무료 체험 기간을 제공하므로 환불은 불가합니다. 구매 후 7일 이내에 강좌에 만족하지 못하시면 구독을 취소하실 수 있으며,…" at bounding box center [194, 175] width 173 height 11
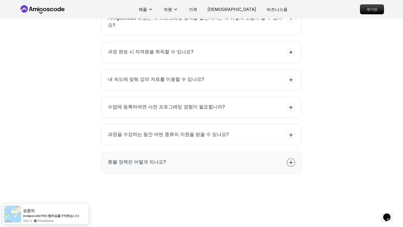
click at [250, 166] on button "환불 정책은 어떻게 되나요?" at bounding box center [201, 162] width 200 height 21
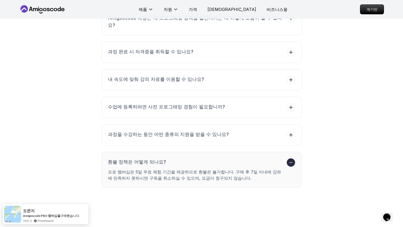
drag, startPoint x: 208, startPoint y: 180, endPoint x: 165, endPoint y: 181, distance: 42.5
click at [165, 181] on font "프로 멤버십은 5일 무료 체험 기간을 제공하므로 환불은 불가합니다. 구매 후 7일 이내에 강좌에 만족하지 못하시면 구독을 취소하실 수 있으며,…" at bounding box center [194, 175] width 173 height 11
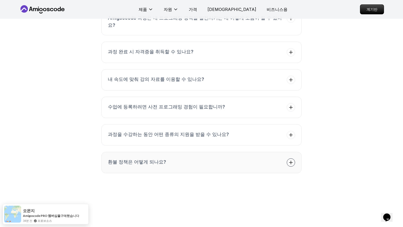
click at [169, 173] on button "환불 정책은 어떻게 되나요?" at bounding box center [201, 162] width 200 height 21
